Goal: Answer question/provide support: Share knowledge or assist other users

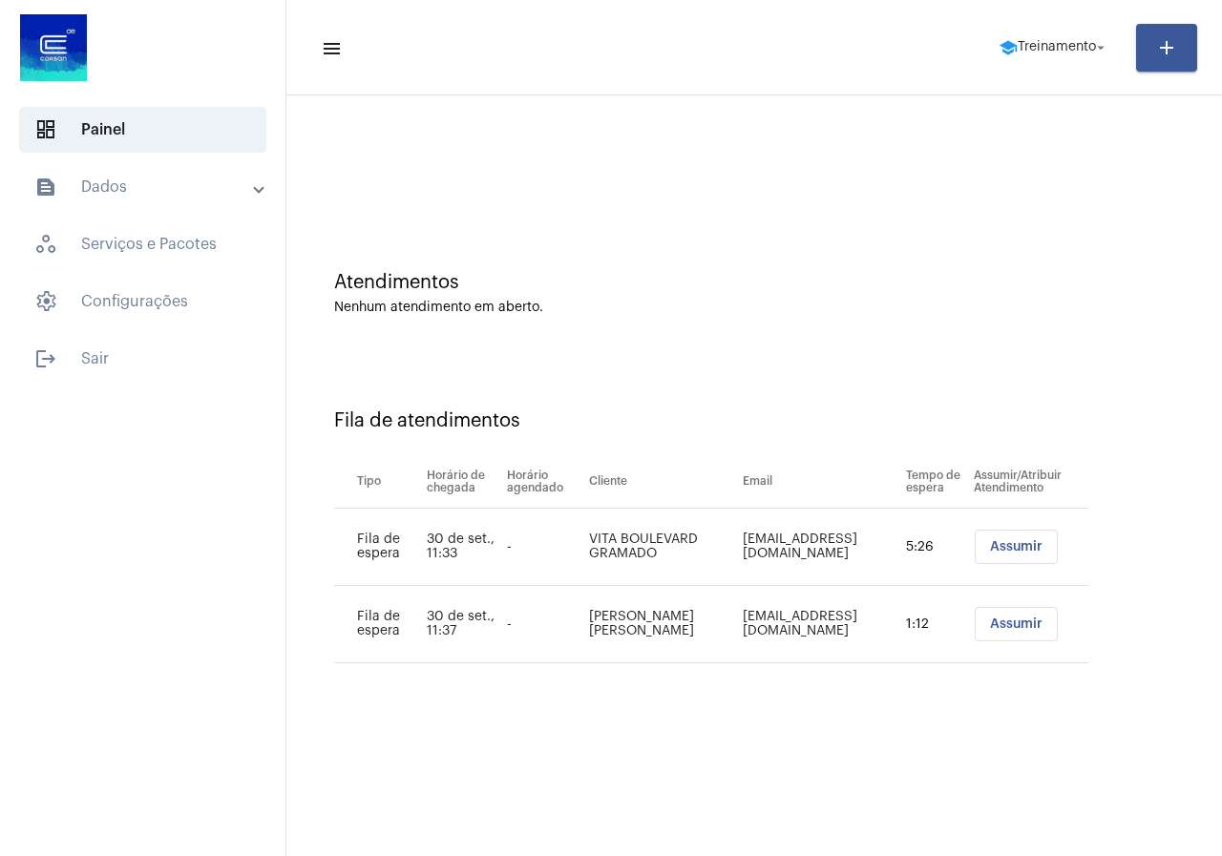
click at [1020, 546] on span "Assumir" at bounding box center [1016, 546] width 53 height 13
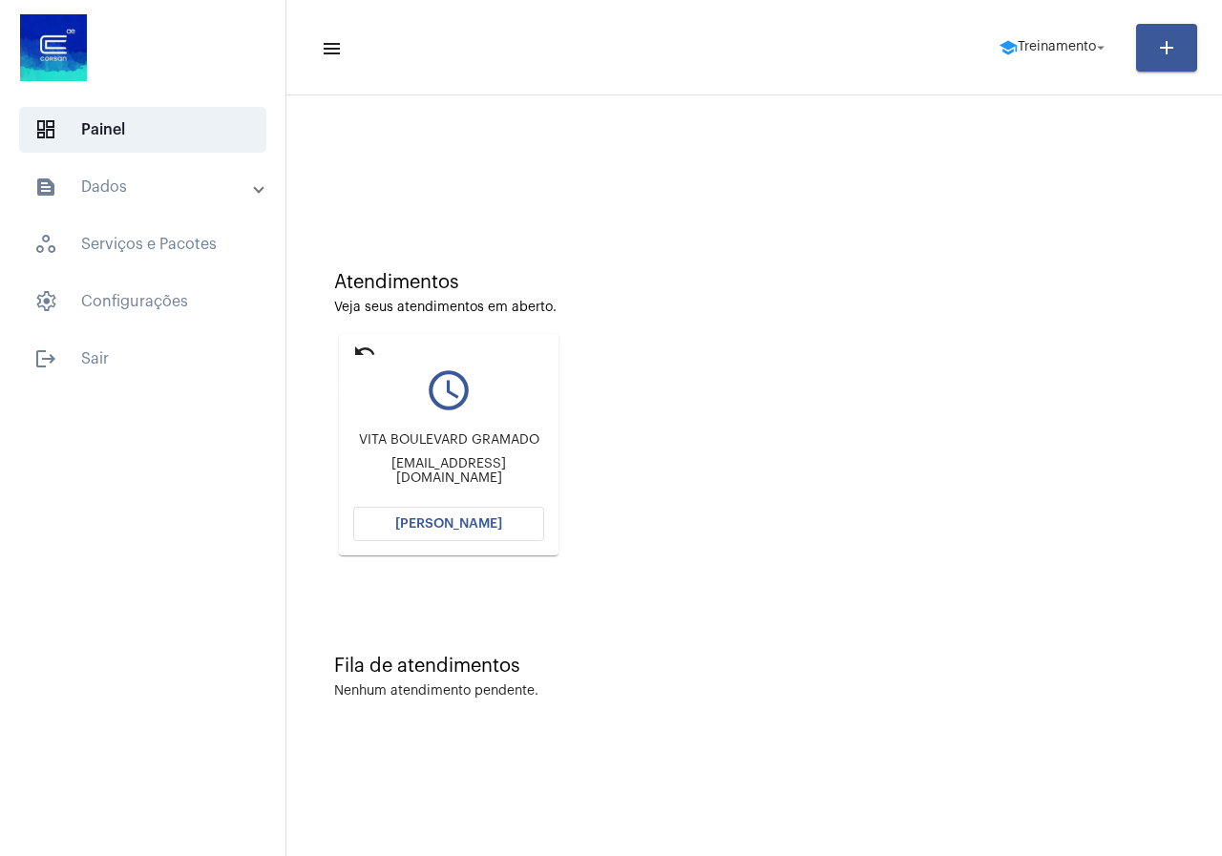
click at [371, 342] on mat-icon "undo" at bounding box center [364, 351] width 23 height 23
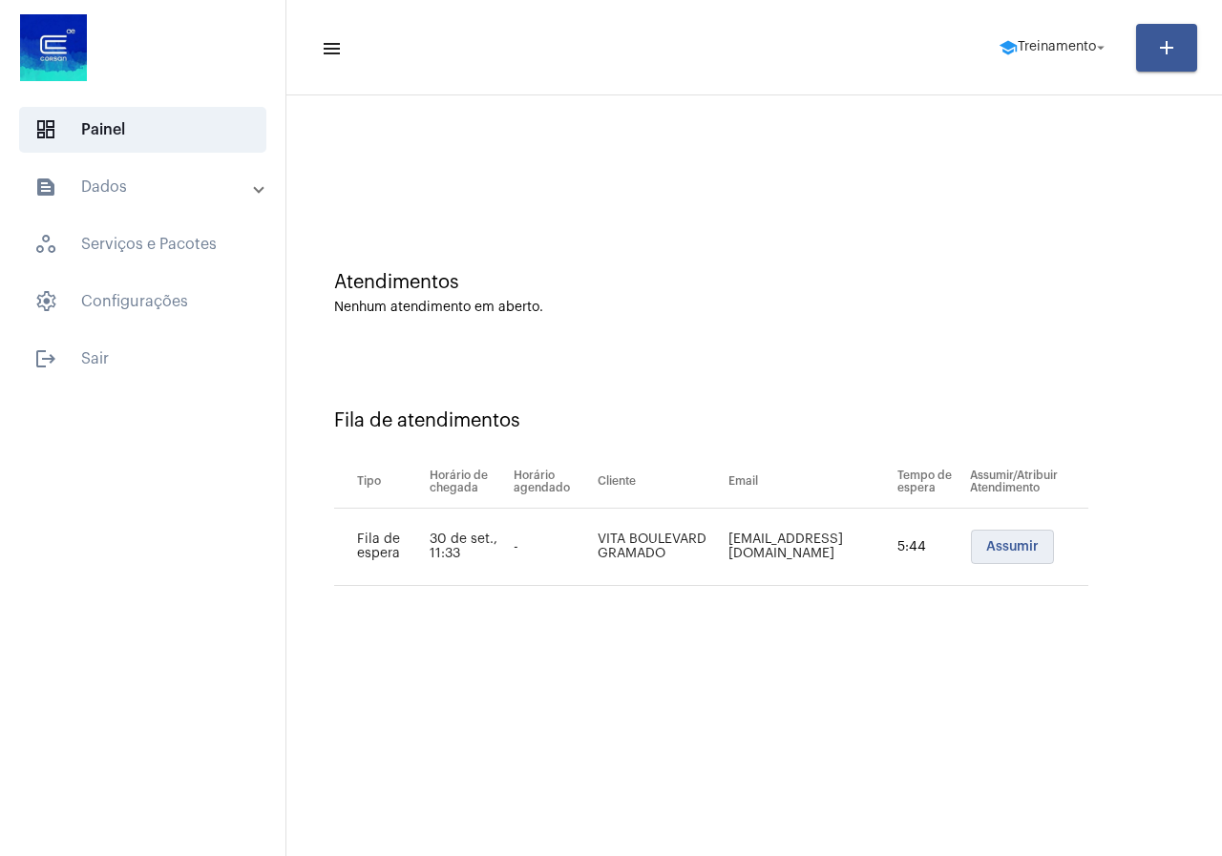
click at [999, 560] on button "Assumir" at bounding box center [1012, 547] width 83 height 34
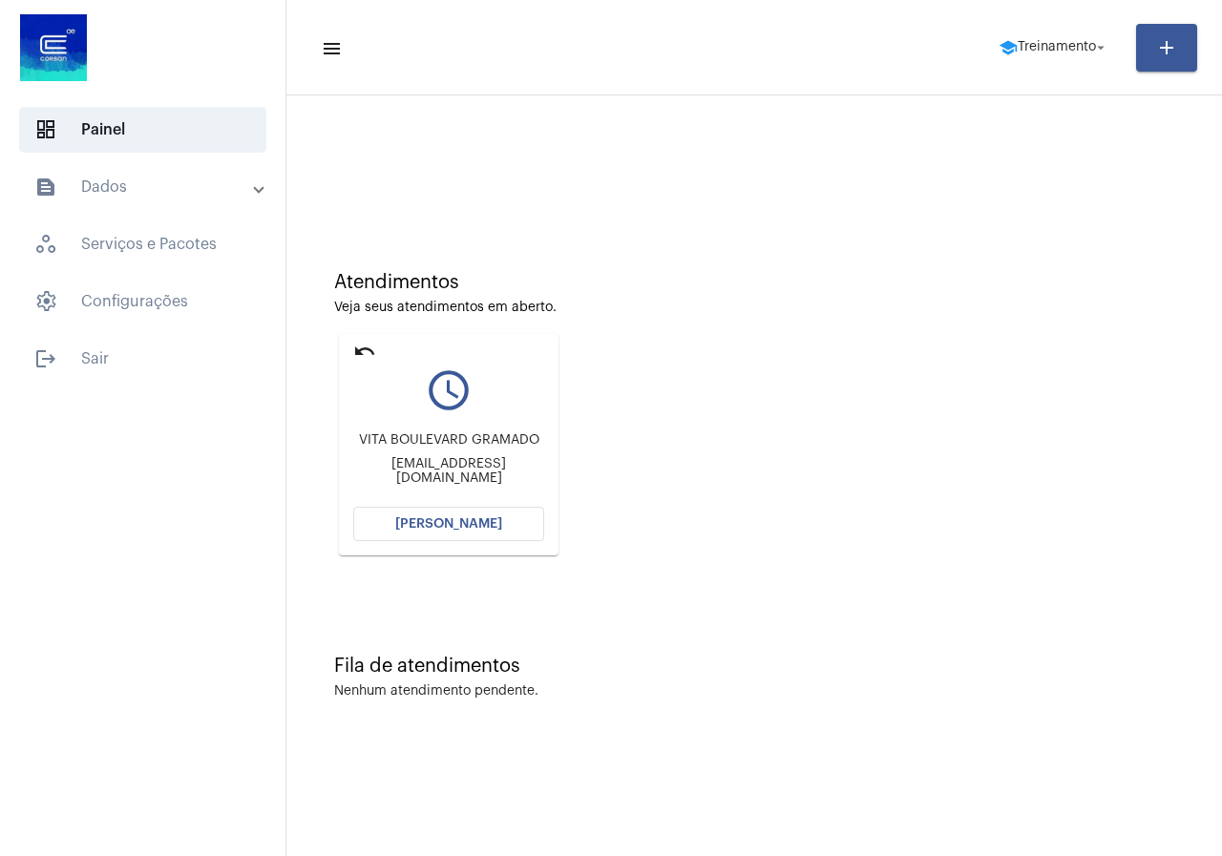
click at [479, 516] on button "[PERSON_NAME]" at bounding box center [448, 524] width 191 height 34
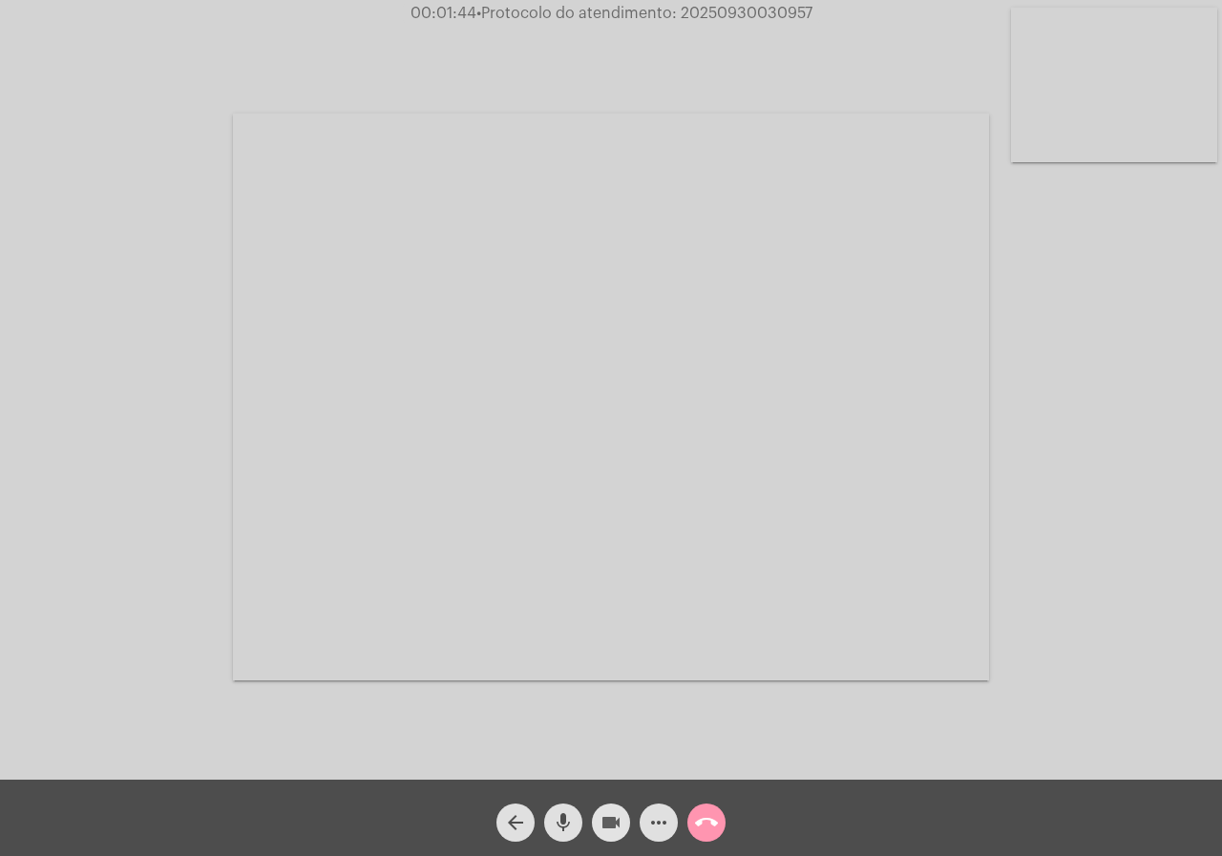
click at [603, 818] on mat-icon "videocam" at bounding box center [611, 823] width 23 height 23
click at [609, 818] on mat-icon "videocam_off" at bounding box center [611, 823] width 23 height 23
click at [609, 818] on mat-icon "videocam" at bounding box center [611, 823] width 23 height 23
click at [609, 818] on mat-icon "videocam_off" at bounding box center [611, 823] width 23 height 23
click at [719, 826] on button "call_end" at bounding box center [706, 823] width 38 height 38
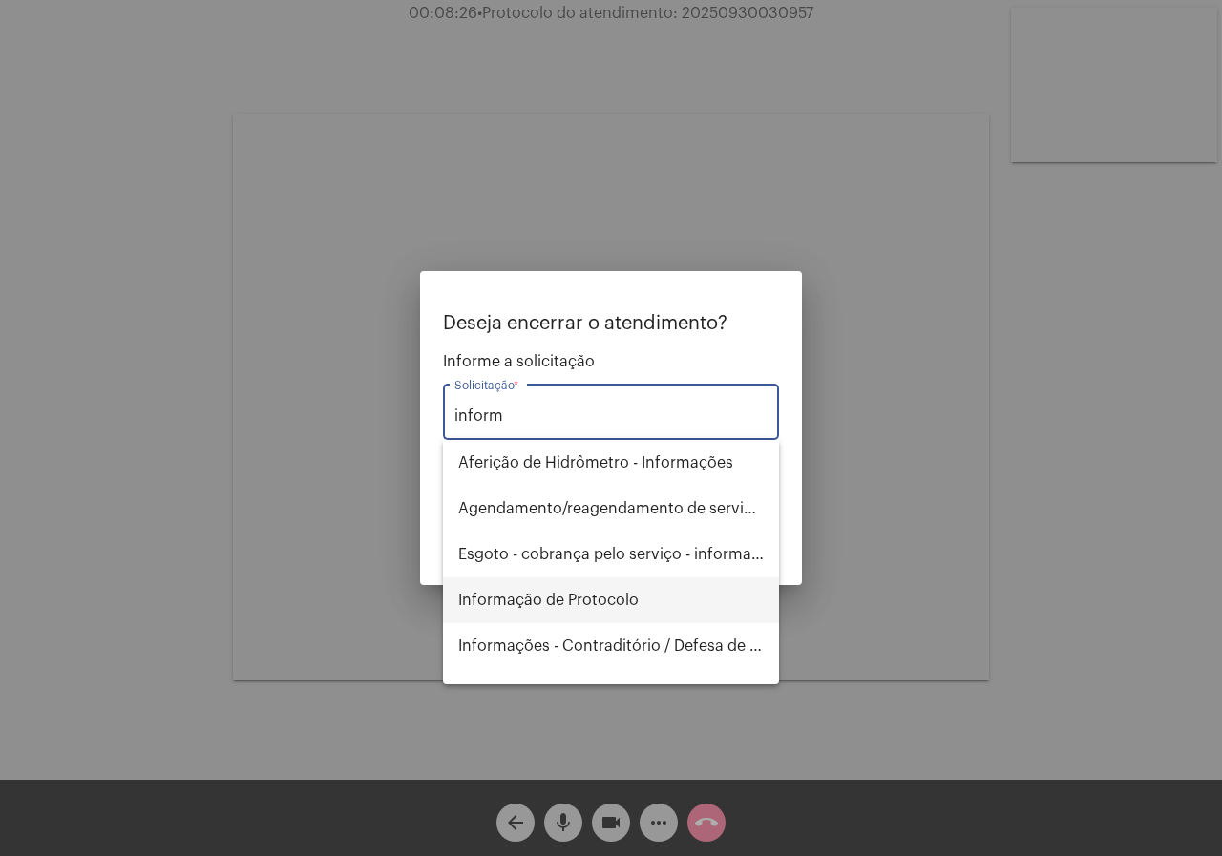
click at [671, 614] on span "Informação de Protocolo" at bounding box center [611, 601] width 306 height 46
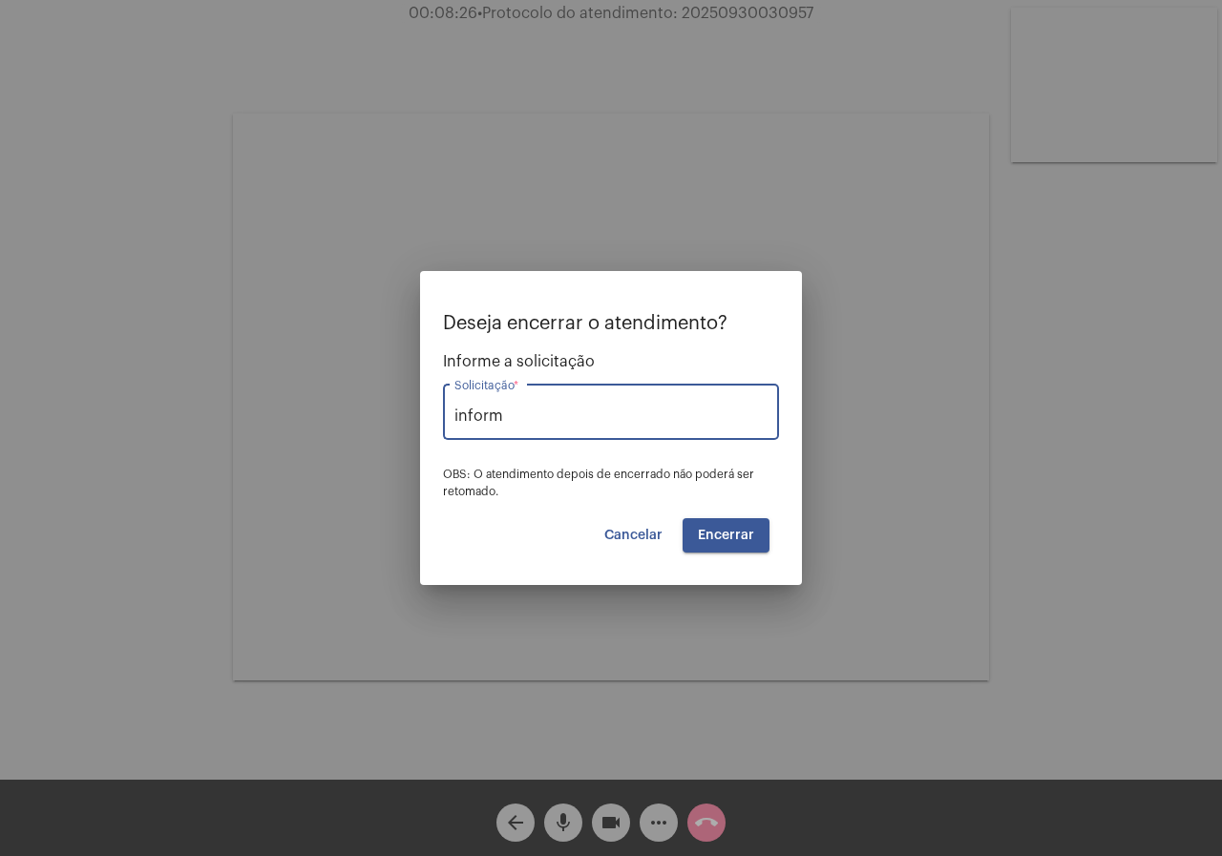
type input "Informação de Protocolo"
click at [728, 538] on span "Encerrar" at bounding box center [726, 535] width 56 height 13
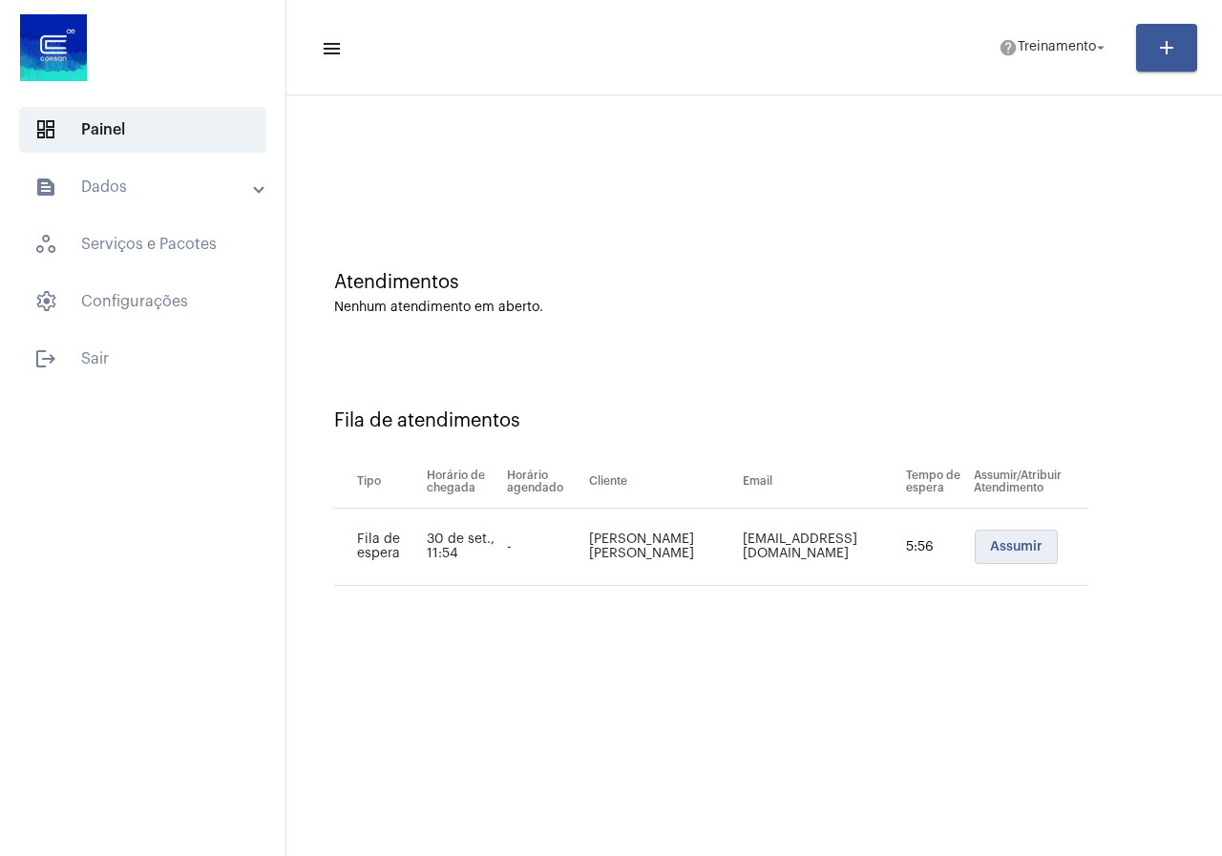
click at [1022, 550] on span "Assumir" at bounding box center [1016, 546] width 53 height 13
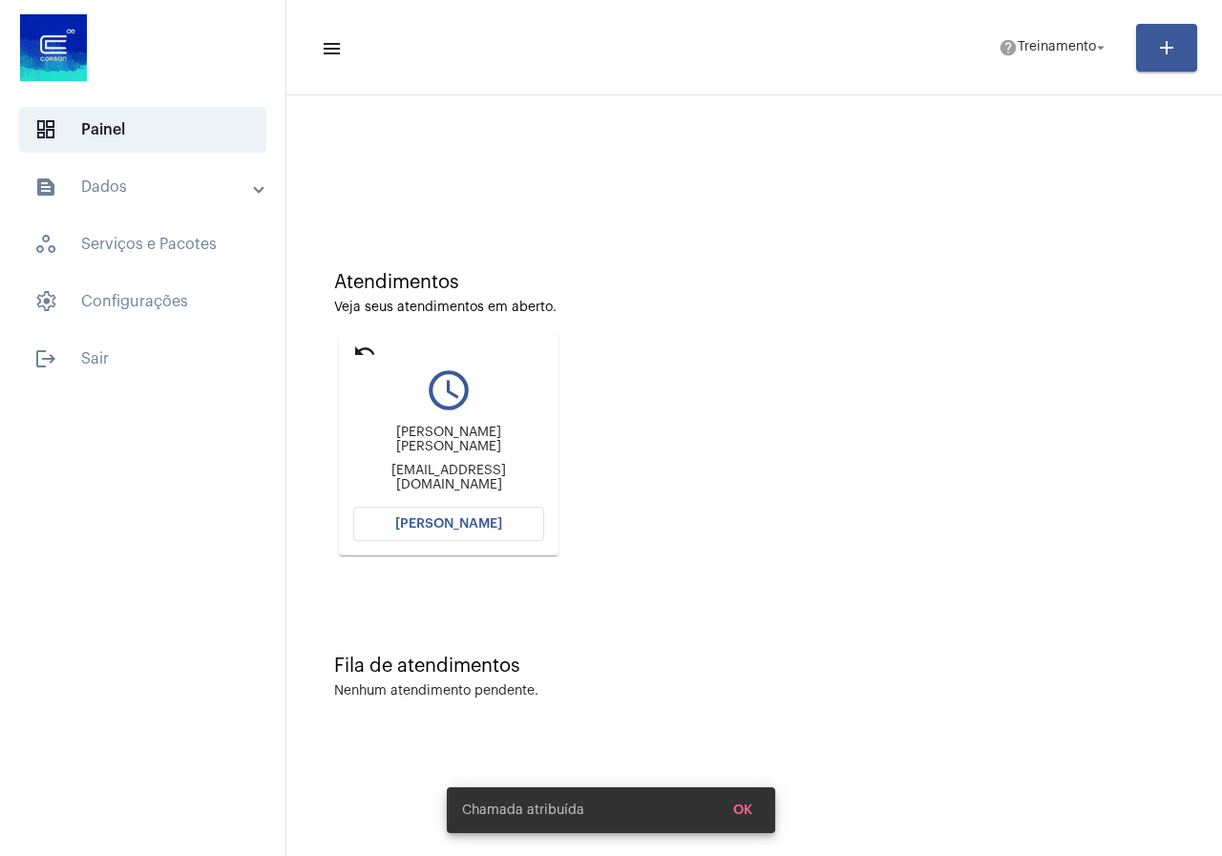
click at [473, 524] on span "[PERSON_NAME]" at bounding box center [448, 524] width 107 height 13
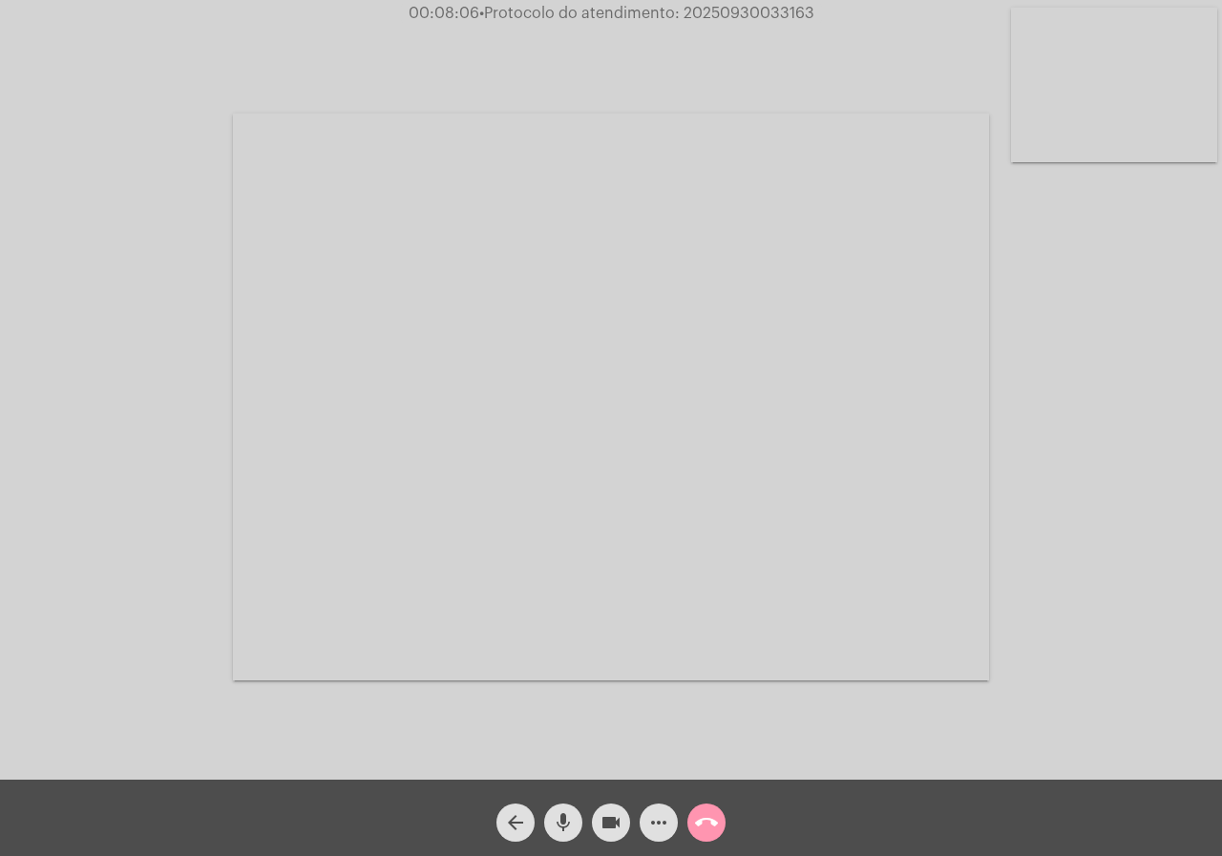
click at [775, 3] on div "Acessando Câmera e Microfone..." at bounding box center [611, 390] width 1222 height 780
click at [776, 15] on span "• Protocolo do atendimento: 20250930033163" at bounding box center [646, 13] width 335 height 15
copy span "20250930033163"
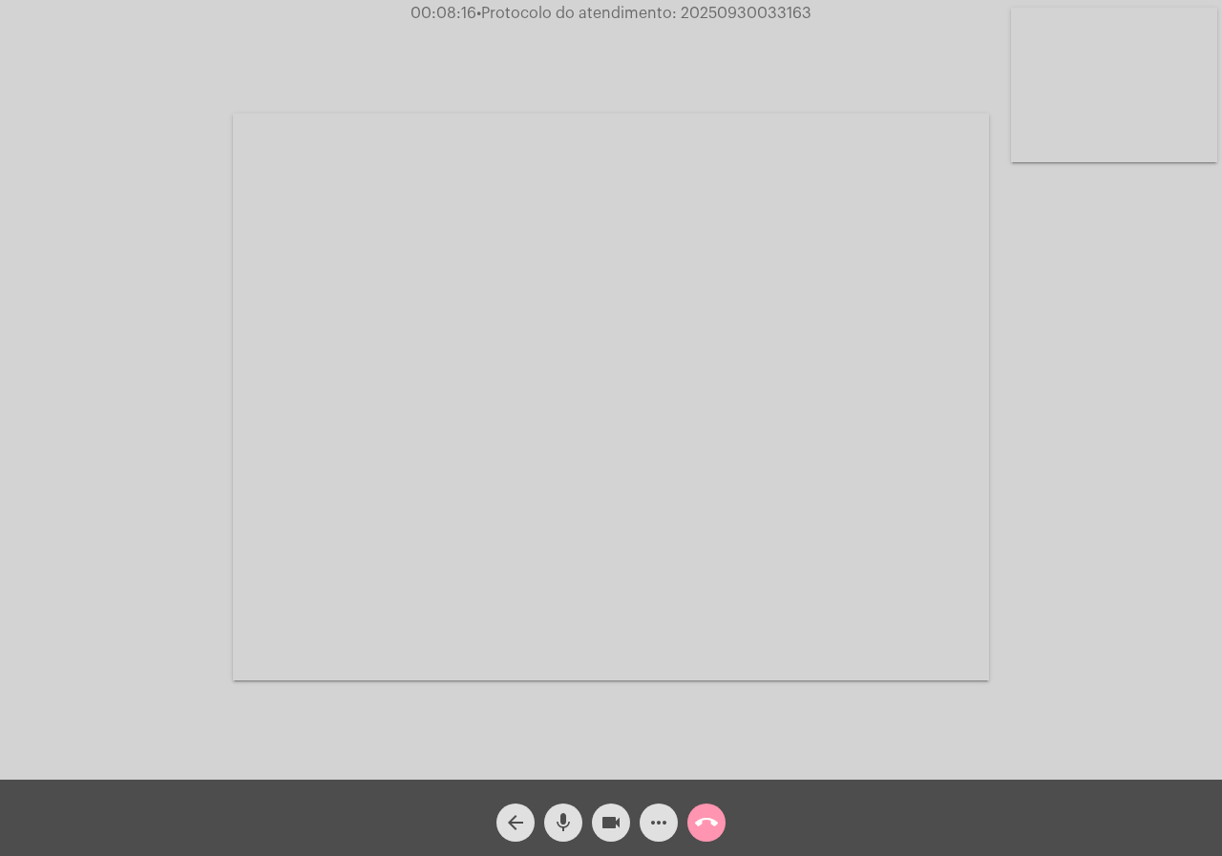
click at [691, 816] on button "call_end" at bounding box center [706, 823] width 38 height 38
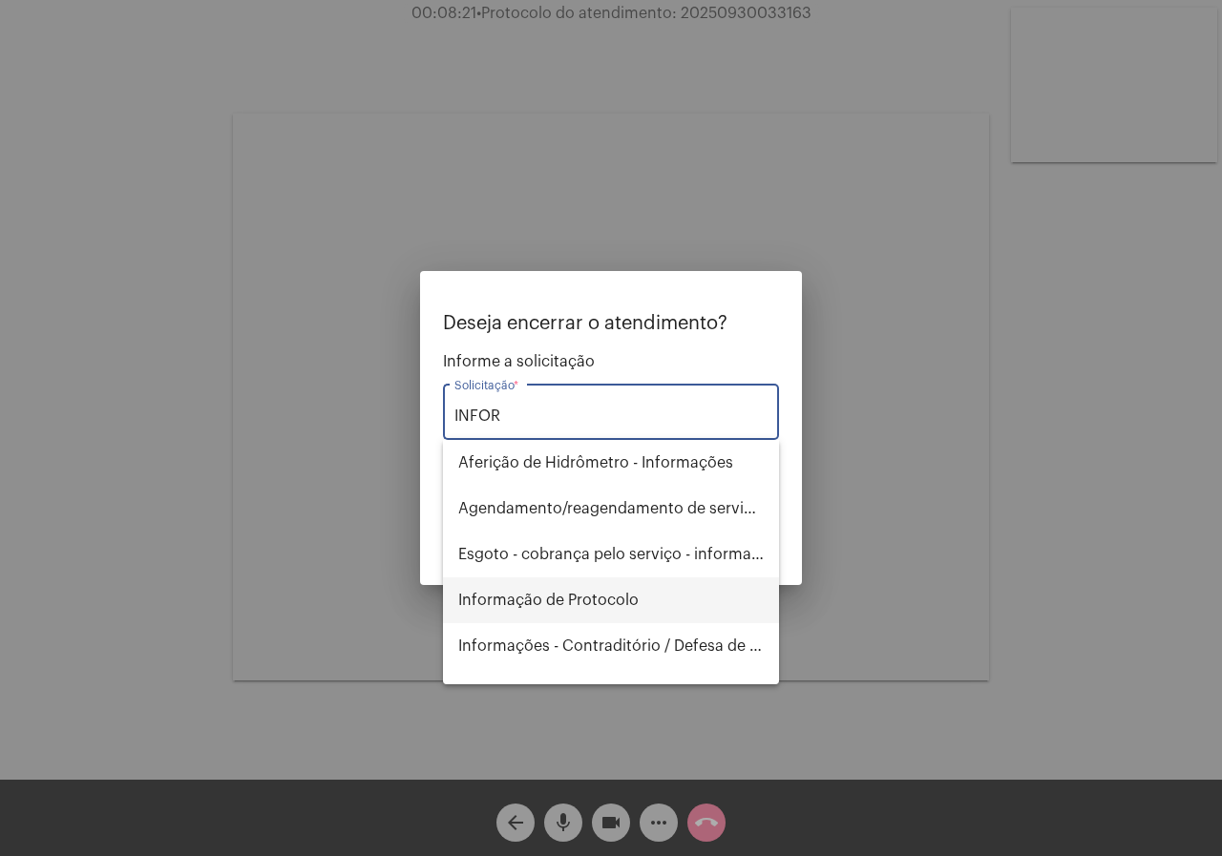
click at [656, 589] on span "Informação de Protocolo" at bounding box center [611, 601] width 306 height 46
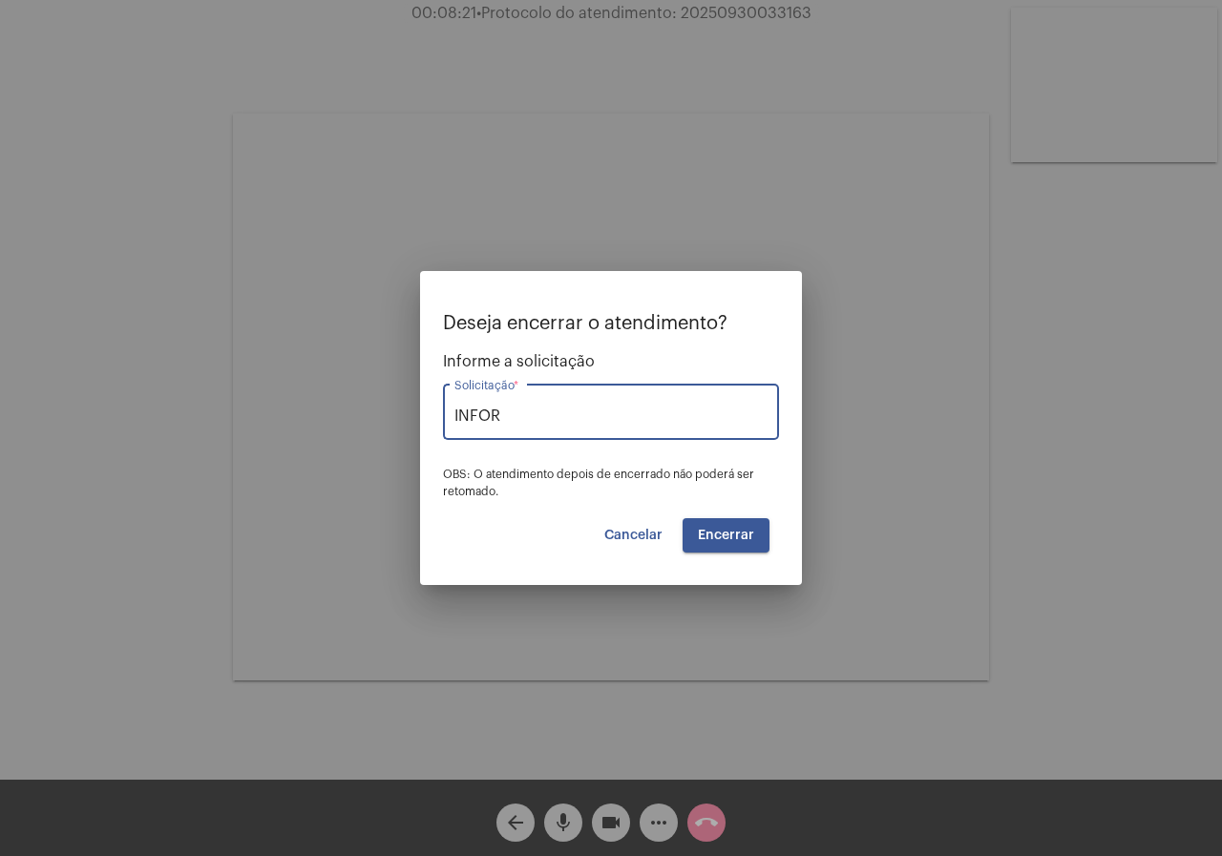
type input "Informação de Protocolo"
click at [708, 551] on button "Encerrar" at bounding box center [726, 535] width 87 height 34
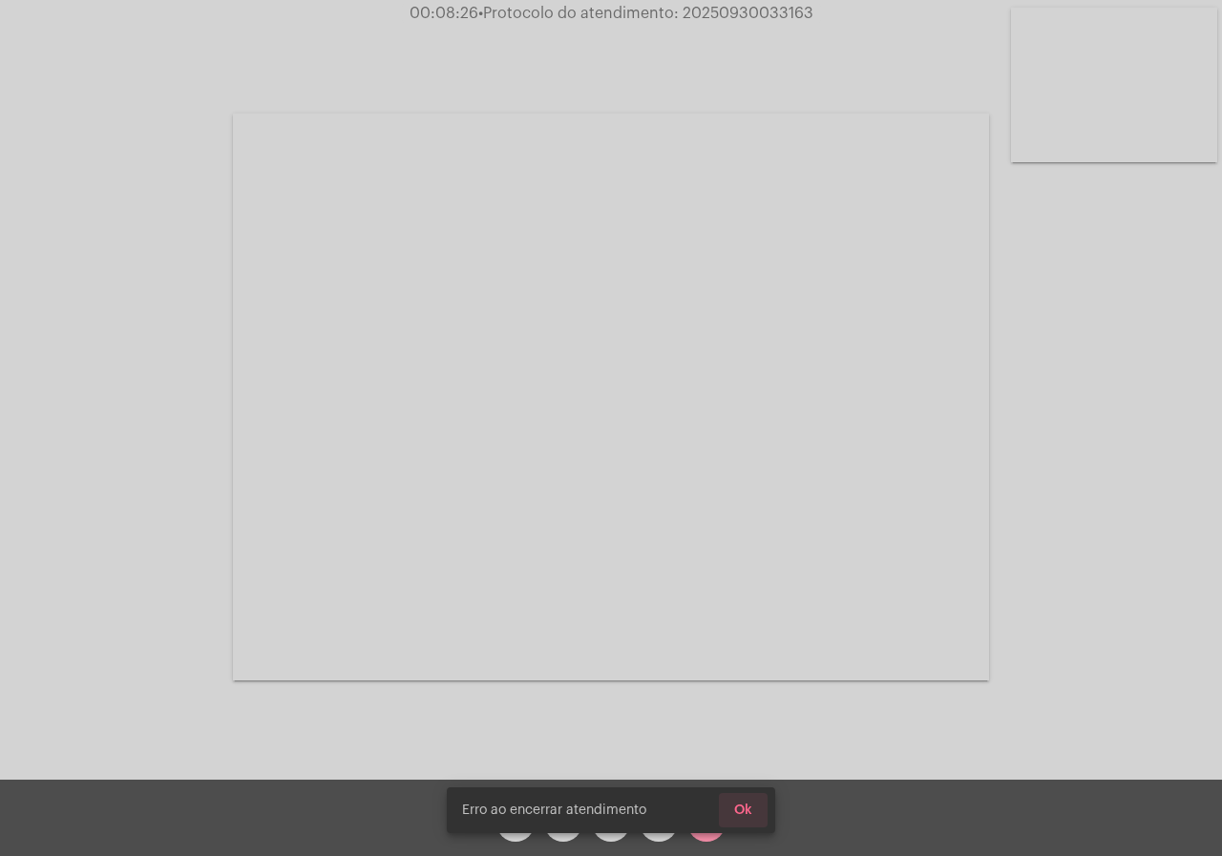
drag, startPoint x: 767, startPoint y: 812, endPoint x: 756, endPoint y: 809, distance: 10.9
click at [761, 810] on button "Ok" at bounding box center [743, 810] width 49 height 34
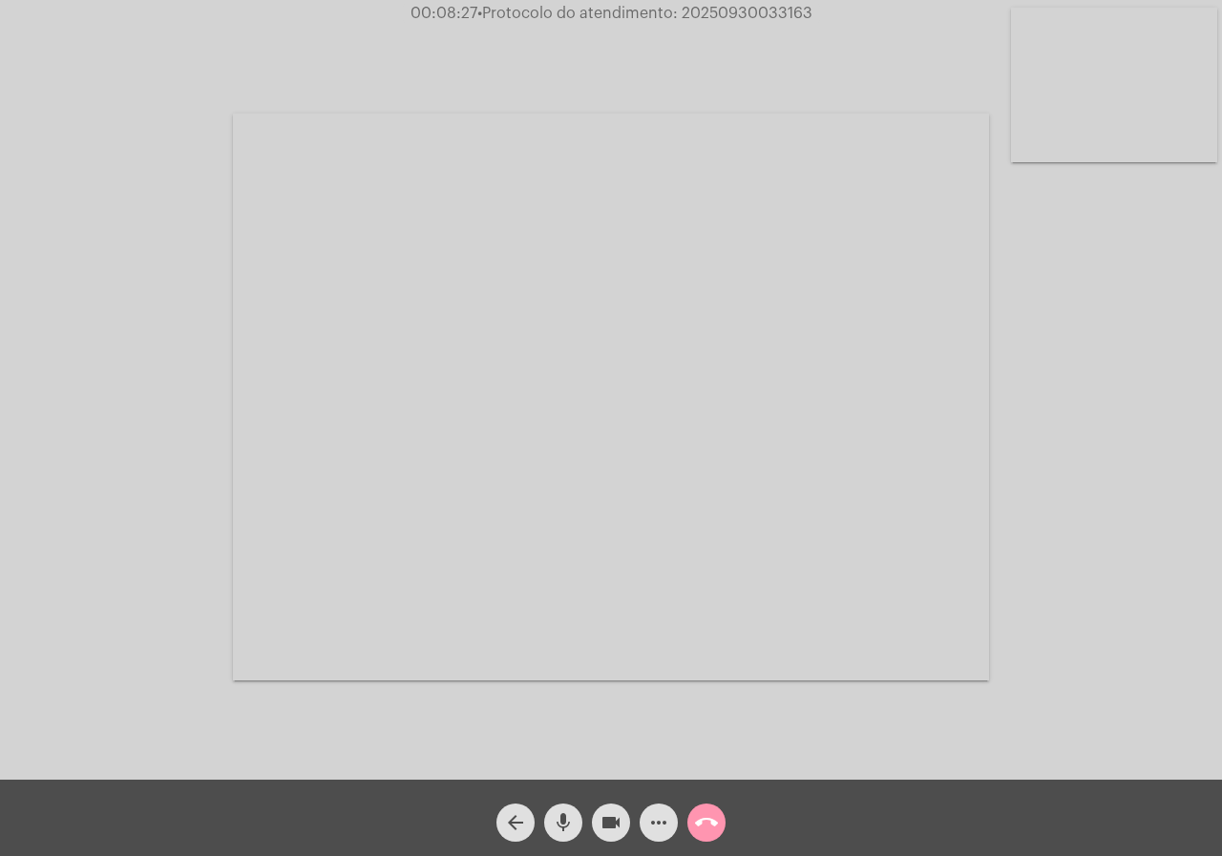
drag, startPoint x: 729, startPoint y: 814, endPoint x: 699, endPoint y: 818, distance: 30.0
click at [699, 818] on div "call_end" at bounding box center [707, 818] width 48 height 48
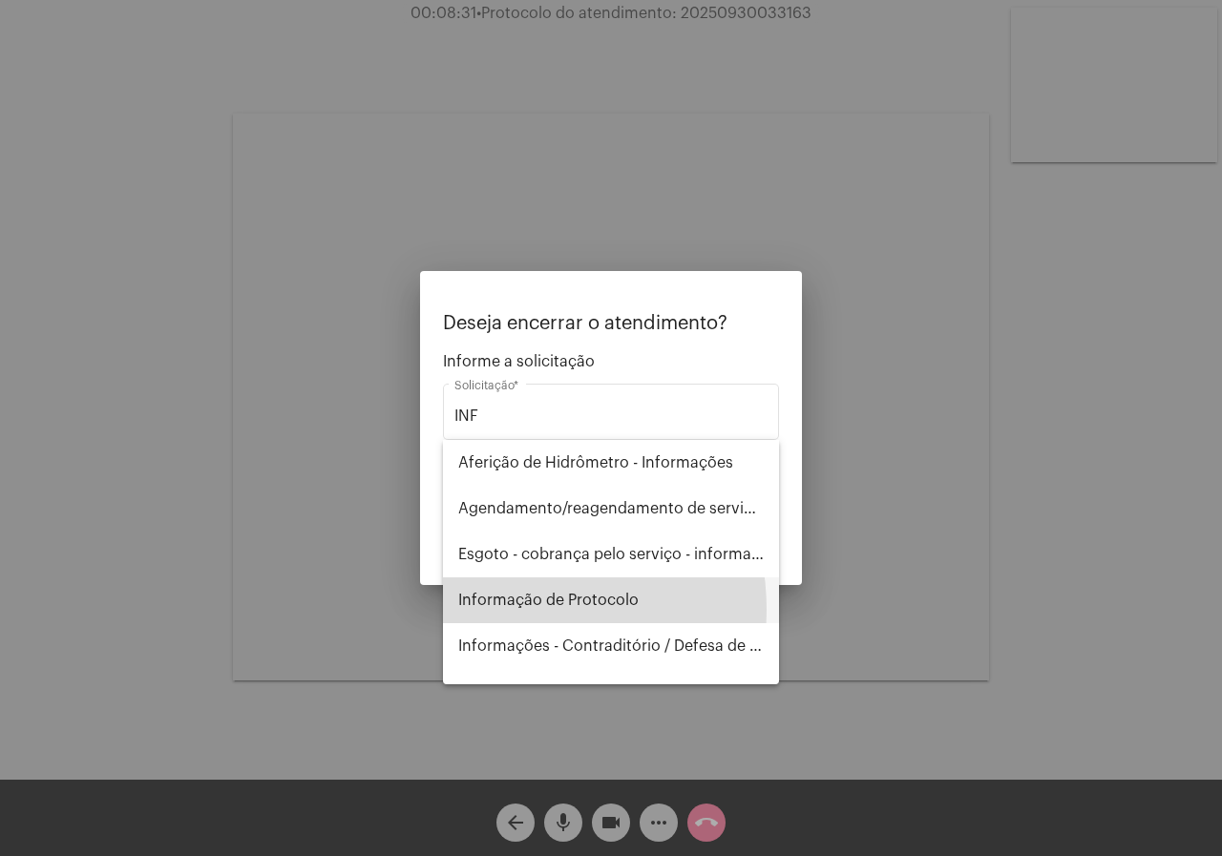
click at [494, 610] on span "Informação de Protocolo" at bounding box center [611, 601] width 306 height 46
type input "Informação de Protocolo"
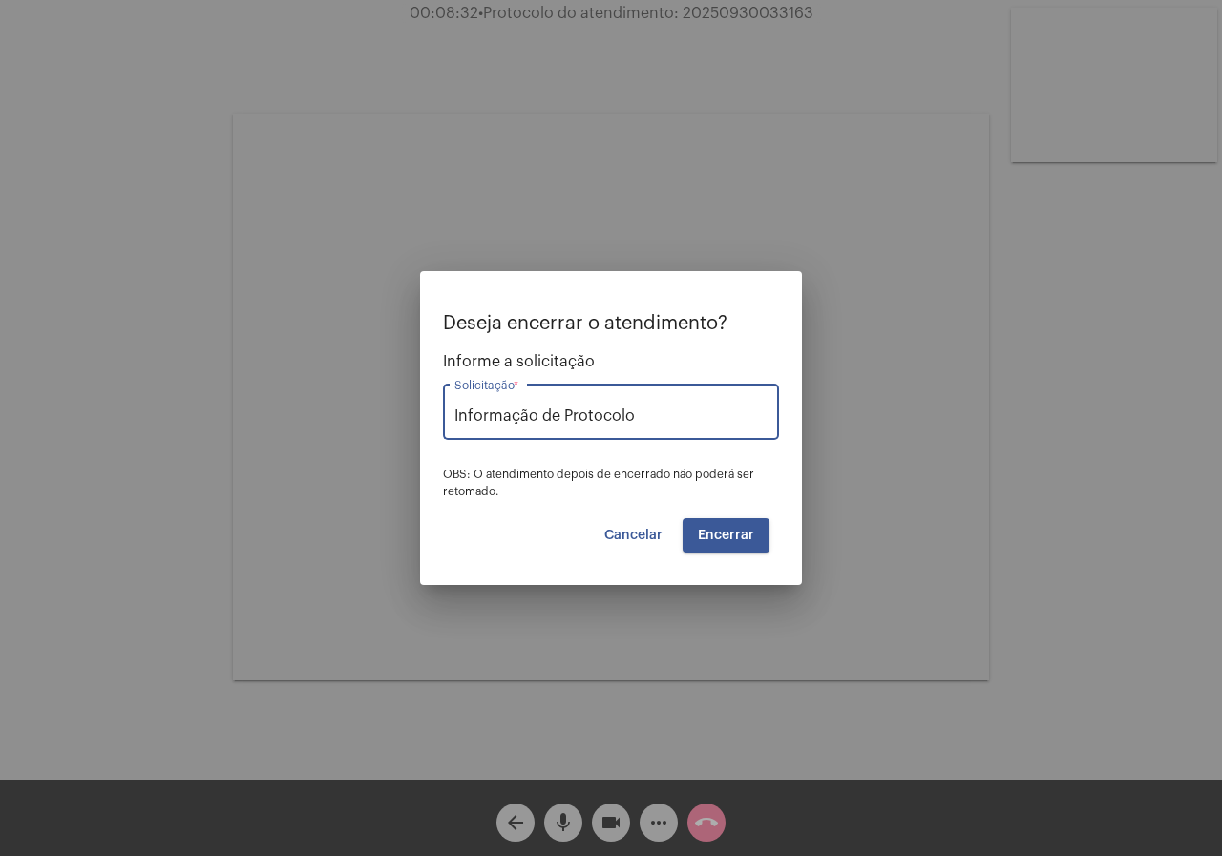
click at [687, 545] on button "Encerrar" at bounding box center [726, 535] width 87 height 34
